Goal: Task Accomplishment & Management: Use online tool/utility

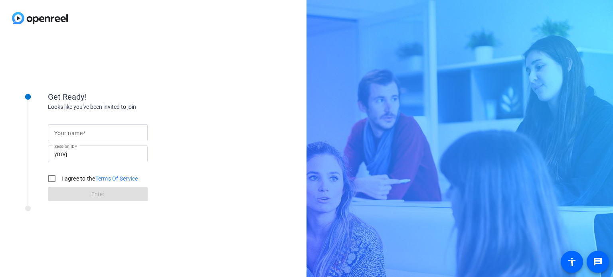
click at [83, 133] on span at bounding box center [84, 133] width 3 height 6
click at [83, 133] on input "Your name" at bounding box center [97, 133] width 87 height 10
type input "[PERSON_NAME]. Clair"
click at [52, 177] on input "I agree to the Terms Of Service" at bounding box center [52, 179] width 16 height 16
checkbox input "true"
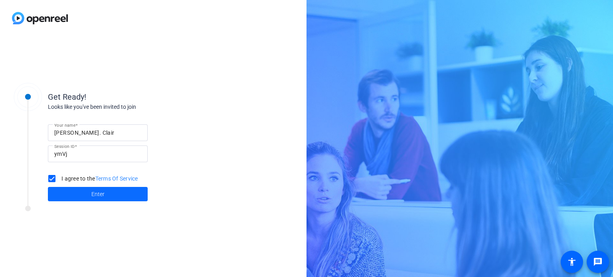
click at [96, 193] on span "Enter" at bounding box center [97, 194] width 13 height 8
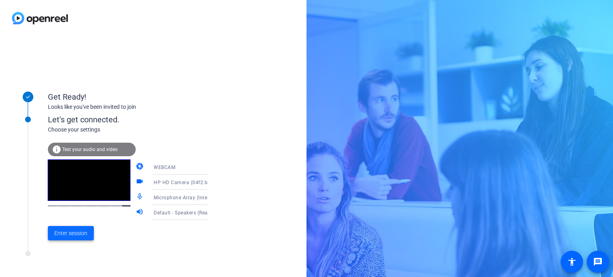
click at [73, 232] on span "Enter session" at bounding box center [70, 233] width 33 height 8
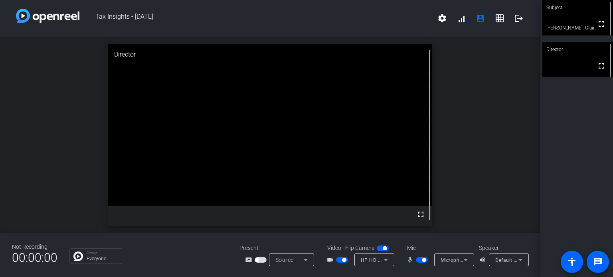
drag, startPoint x: 60, startPoint y: 202, endPoint x: 402, endPoint y: 112, distance: 353.7
click at [402, 112] on div "open_in_new Director fullscreen" at bounding box center [270, 135] width 540 height 197
click at [598, 24] on mat-icon "fullscreen" at bounding box center [601, 24] width 10 height 10
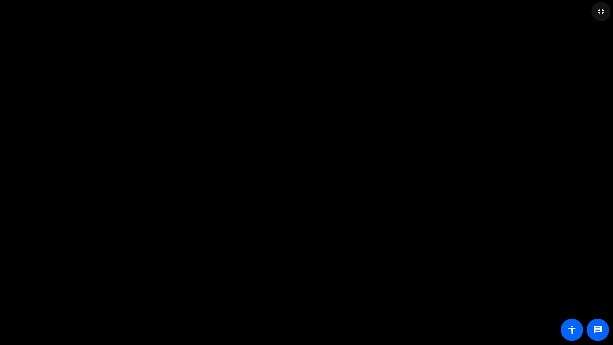
click at [599, 11] on mat-icon "fullscreen_exit" at bounding box center [601, 12] width 10 height 10
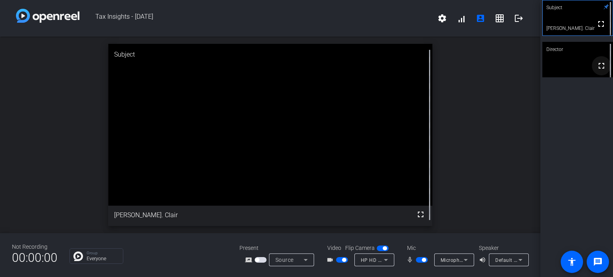
click at [598, 67] on mat-icon "fullscreen" at bounding box center [601, 66] width 10 height 10
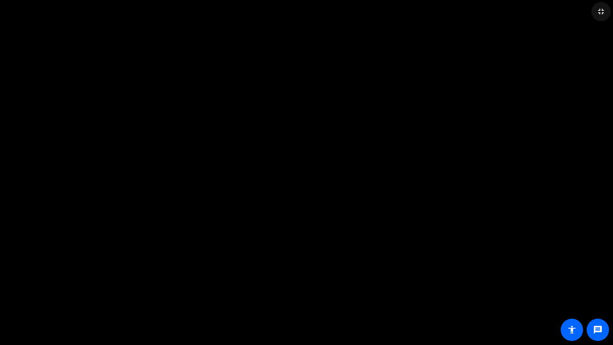
click at [600, 9] on mat-icon "fullscreen_exit" at bounding box center [601, 12] width 10 height 10
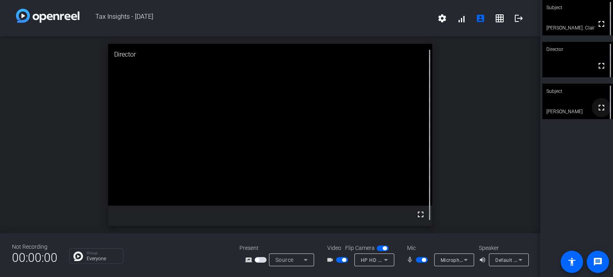
click at [597, 107] on mat-icon "fullscreen" at bounding box center [601, 108] width 10 height 10
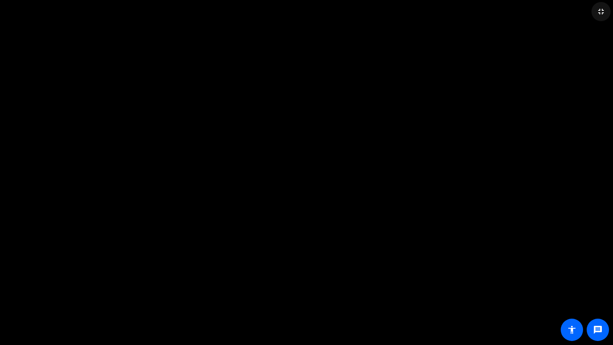
click at [602, 9] on mat-icon "fullscreen_exit" at bounding box center [601, 12] width 10 height 10
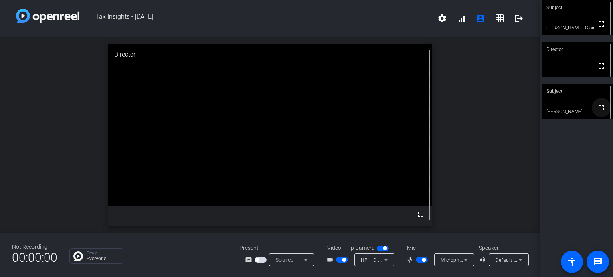
click at [596, 107] on mat-icon "fullscreen" at bounding box center [601, 108] width 10 height 10
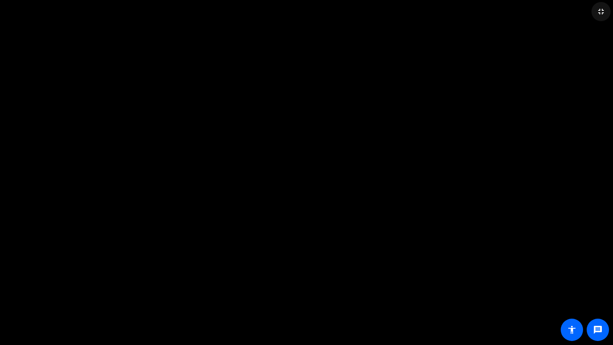
click at [601, 11] on mat-icon "fullscreen_exit" at bounding box center [601, 12] width 10 height 10
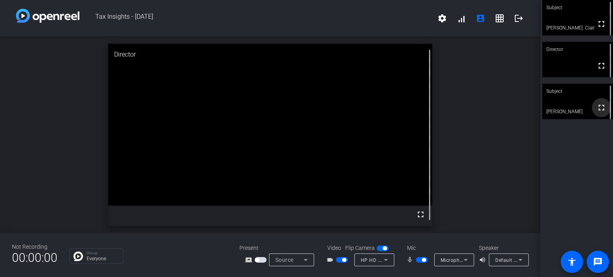
click at [596, 106] on mat-icon "fullscreen" at bounding box center [601, 108] width 10 height 10
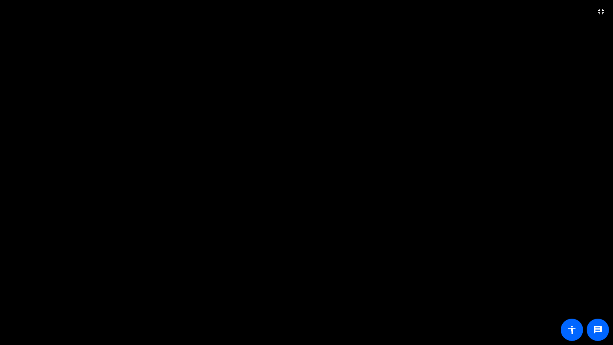
click at [546, 71] on video at bounding box center [306, 172] width 613 height 345
click at [568, 272] on video at bounding box center [306, 172] width 613 height 345
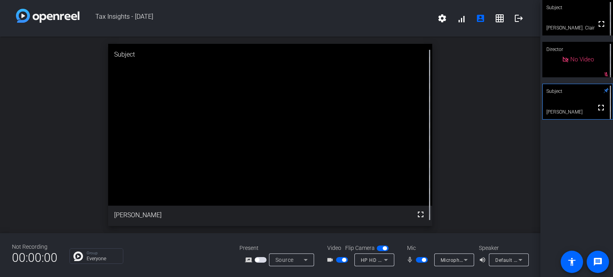
click at [341, 46] on div "Subject" at bounding box center [270, 55] width 324 height 22
click at [428, 257] on span "button" at bounding box center [422, 260] width 12 height 6
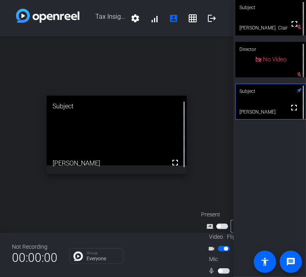
click at [222, 268] on span "button" at bounding box center [224, 271] width 12 height 6
click at [221, 268] on span "button" at bounding box center [224, 271] width 12 height 6
click at [221, 246] on span "button" at bounding box center [224, 249] width 12 height 6
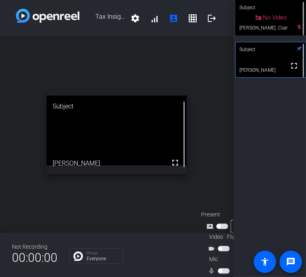
click at [225, 268] on span "button" at bounding box center [224, 271] width 12 height 6
click at [224, 246] on span "button" at bounding box center [224, 249] width 12 height 6
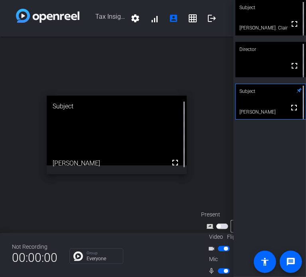
click at [221, 268] on span "button" at bounding box center [224, 271] width 12 height 6
click at [219, 246] on span "button" at bounding box center [224, 249] width 12 height 6
click at [225, 272] on div "mic_none" at bounding box center [222, 271] width 28 height 10
click at [226, 268] on span "button" at bounding box center [224, 271] width 12 height 6
click at [225, 246] on span "button" at bounding box center [224, 249] width 12 height 6
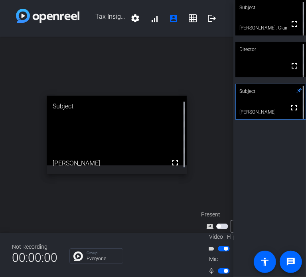
click at [220, 268] on span "button" at bounding box center [224, 271] width 12 height 6
click at [218, 246] on span "button" at bounding box center [224, 249] width 12 height 6
click at [218, 247] on span "button" at bounding box center [220, 249] width 4 height 4
click at [223, 268] on span "button" at bounding box center [224, 271] width 12 height 6
